Goal: Information Seeking & Learning: Learn about a topic

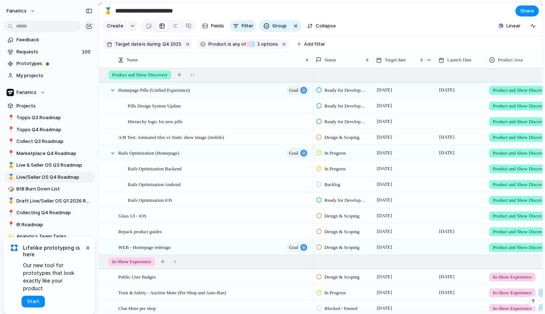
click at [456, 24] on section "Create Fields Filter Group Zoom Collapse Linear" at bounding box center [321, 28] width 444 height 18
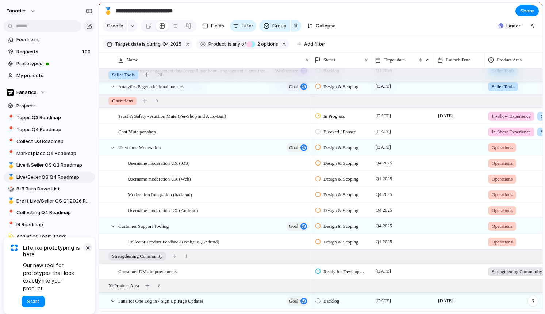
click at [85, 251] on button "×" at bounding box center [87, 247] width 9 height 9
